Goal: Transaction & Acquisition: Subscribe to service/newsletter

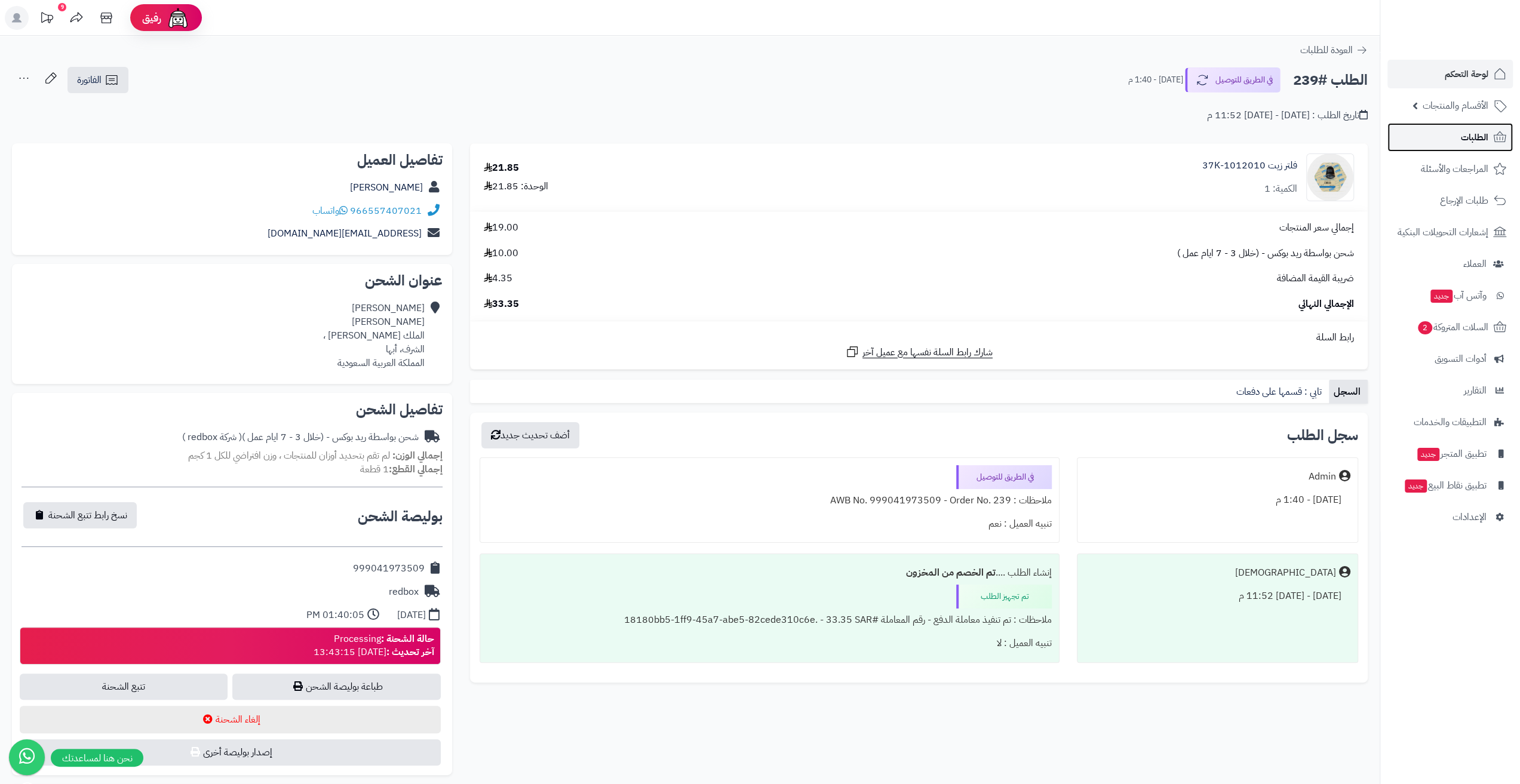
click at [1465, 148] on link "الطلبات" at bounding box center [1449, 137] width 125 height 29
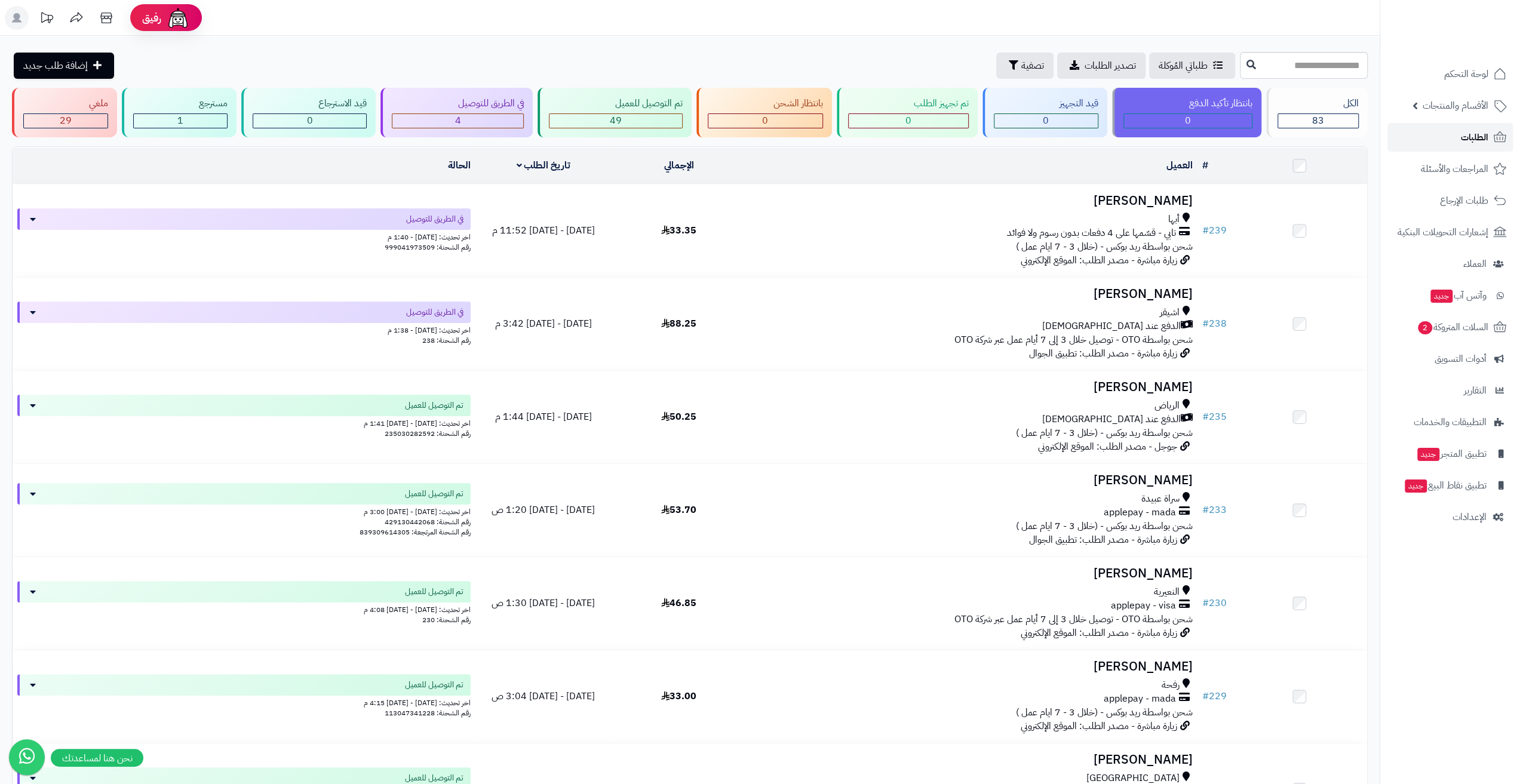
click at [1429, 139] on link "الطلبات" at bounding box center [1449, 137] width 125 height 29
click at [14, 12] on rect at bounding box center [16, 17] width 24 height 24
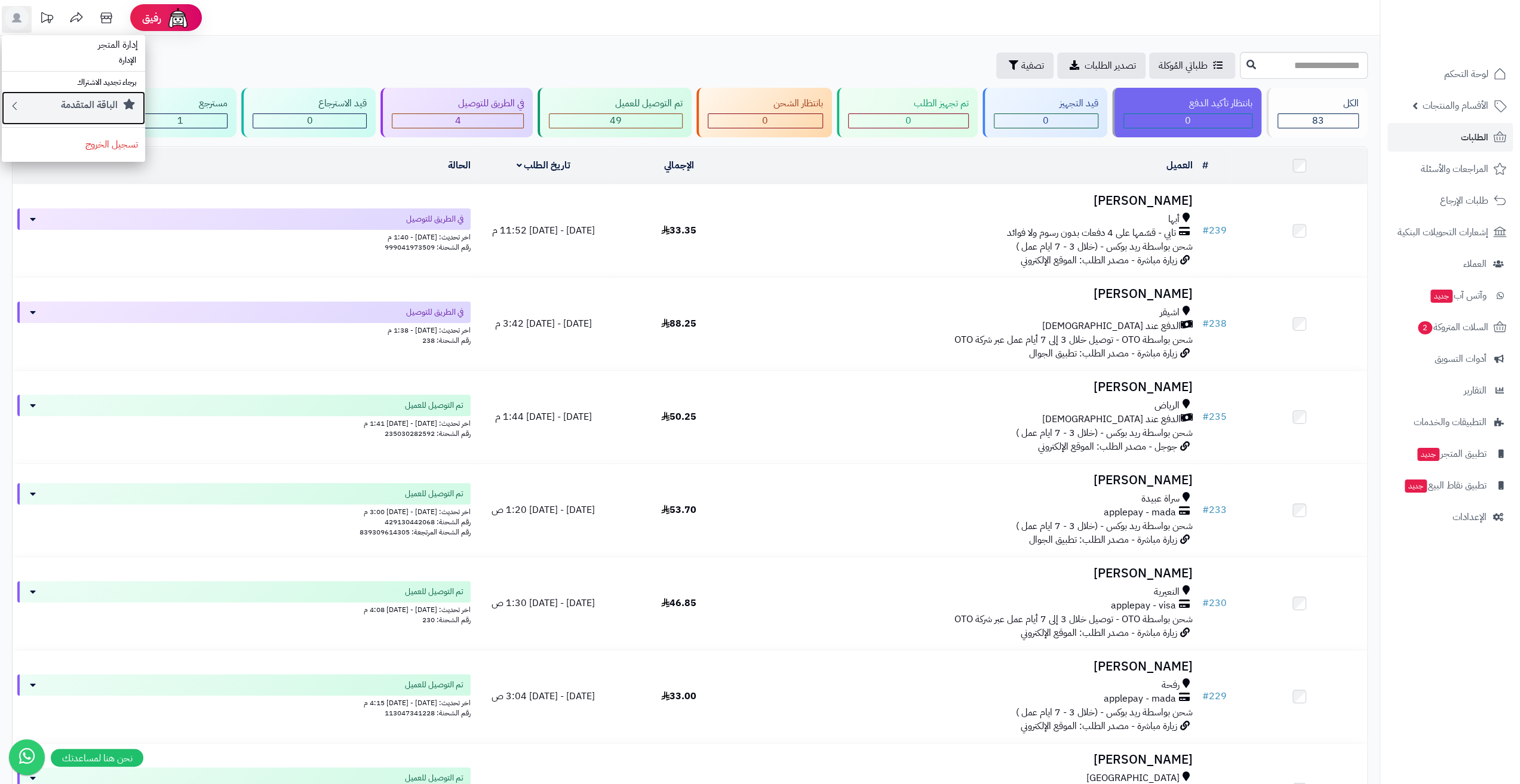
click at [99, 107] on small "الباقة المتقدمة" at bounding box center [89, 105] width 56 height 14
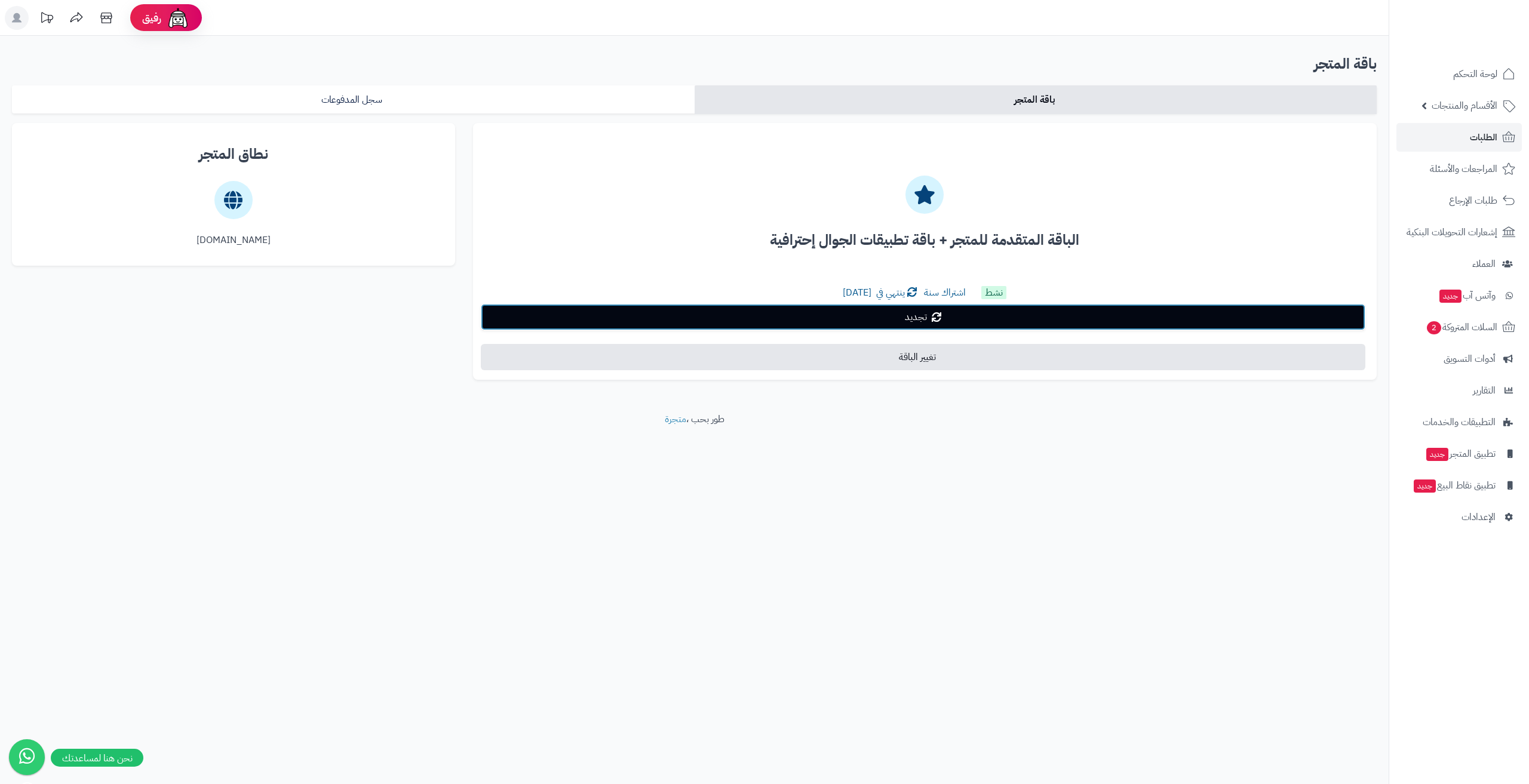
click at [904, 321] on span "تجديد" at bounding box center [915, 317] width 22 height 14
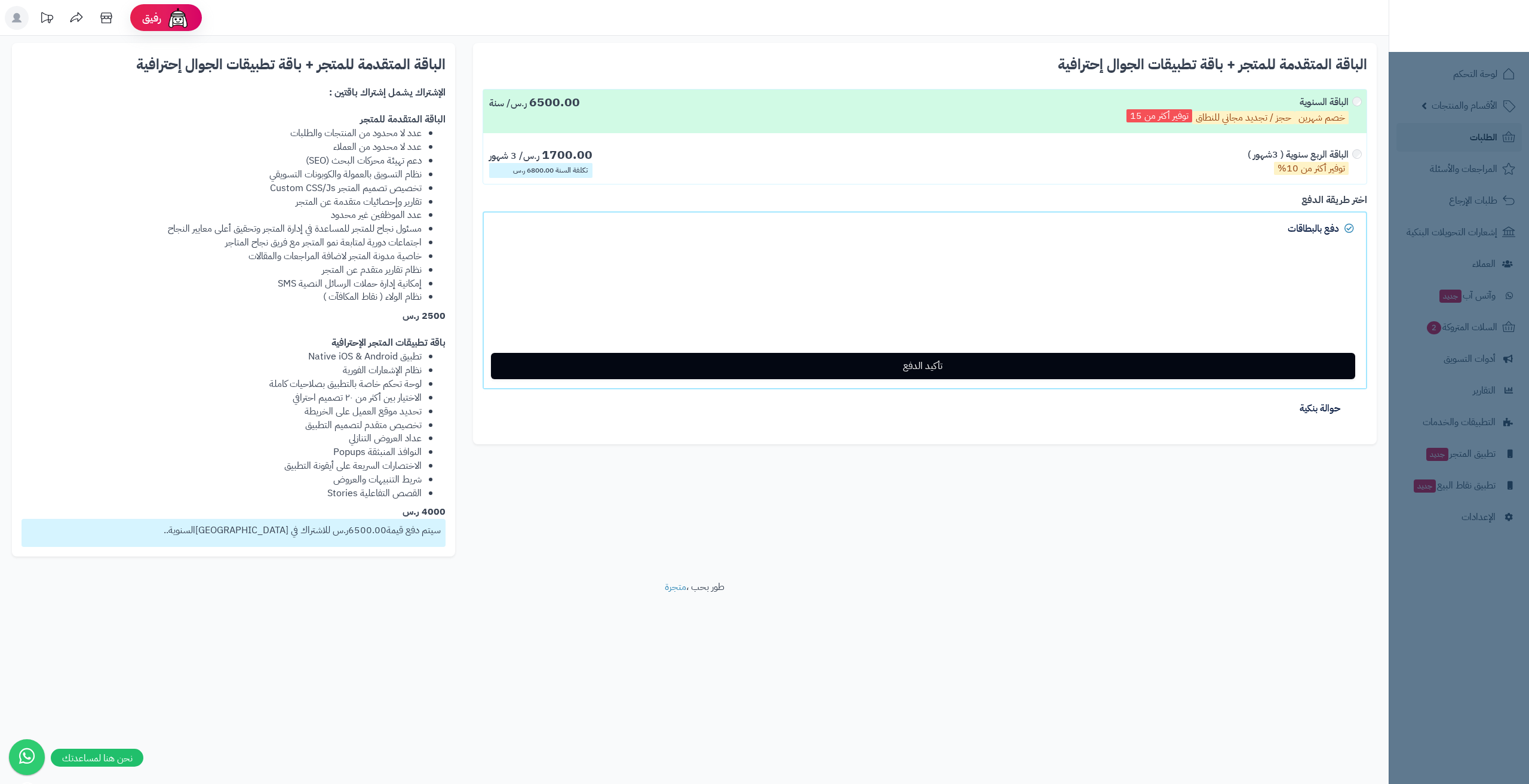
click at [1353, 156] on div "الباقة الربع سنوية ( 3شهور ) توفير أكثر من 10%" at bounding box center [1304, 163] width 113 height 30
click at [1136, 475] on div "الباقة المتقدمة للمتجر + باقة تطبيقات الجوال إحترافية يجب اختيار المدة للباقة ا…" at bounding box center [695, 300] width 1383 height 513
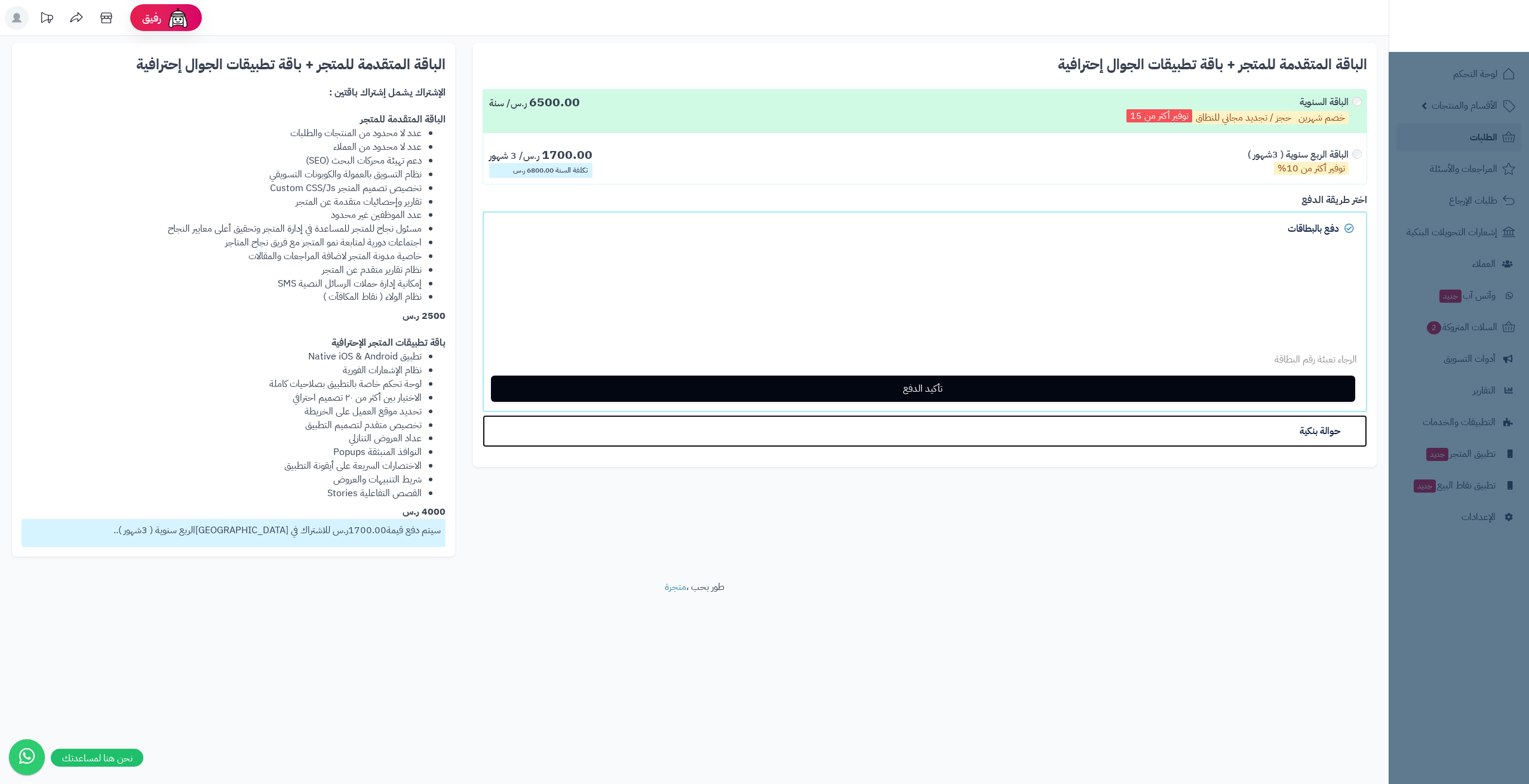
click at [1315, 432] on span "حوالة بنكية" at bounding box center [1319, 431] width 40 height 14
